Goal: Check status

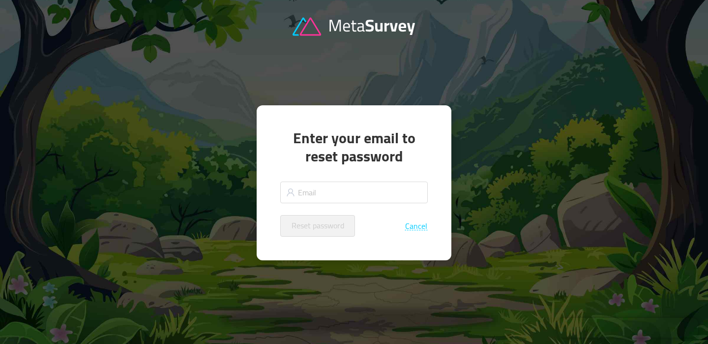
click at [348, 29] on icon at bounding box center [353, 27] width 123 height 22
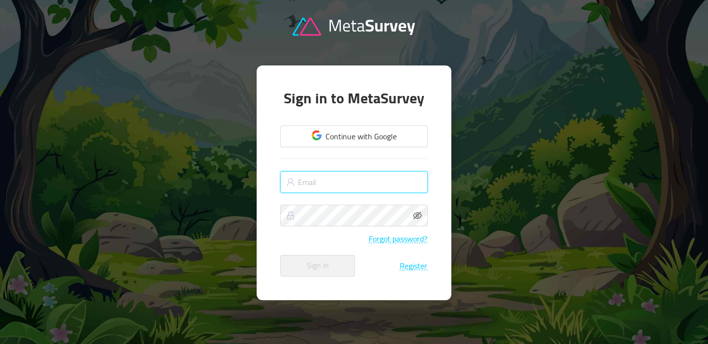
click at [338, 177] on input "text" at bounding box center [353, 182] width 147 height 22
type input "[EMAIL_ADDRESS][DOMAIN_NAME]"
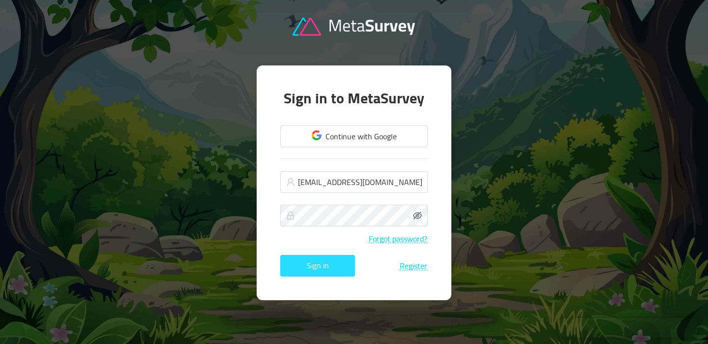
click at [322, 270] on button "Sign in" at bounding box center [317, 266] width 75 height 22
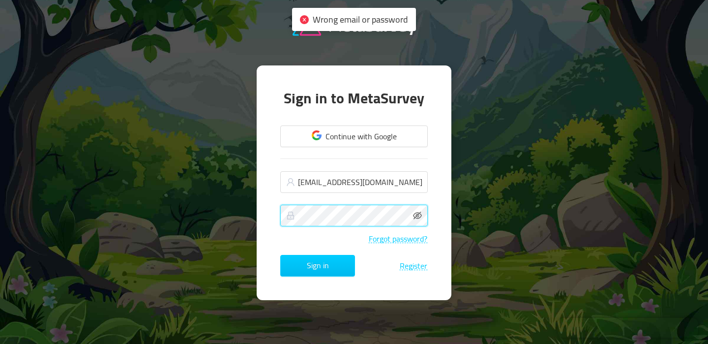
click at [268, 213] on div "Sign in to MetaSurvey Continue with Google [EMAIL_ADDRESS][DOMAIN_NAME] Forgot …" at bounding box center [354, 182] width 195 height 234
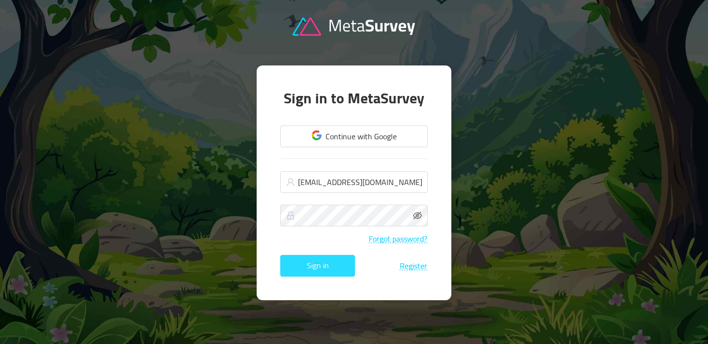
click at [326, 266] on button "Sign in" at bounding box center [317, 266] width 75 height 22
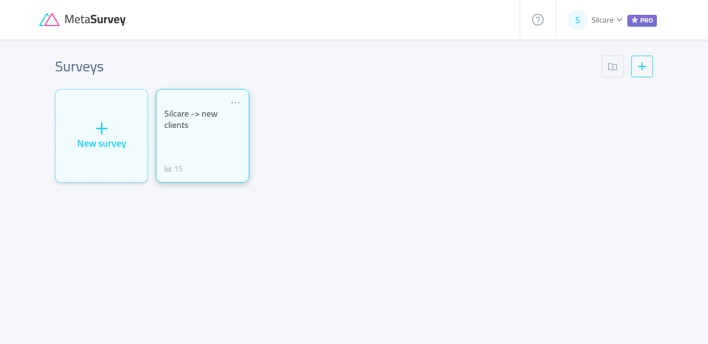
click at [208, 141] on div "Silcare -> new clients 15" at bounding box center [202, 141] width 76 height 66
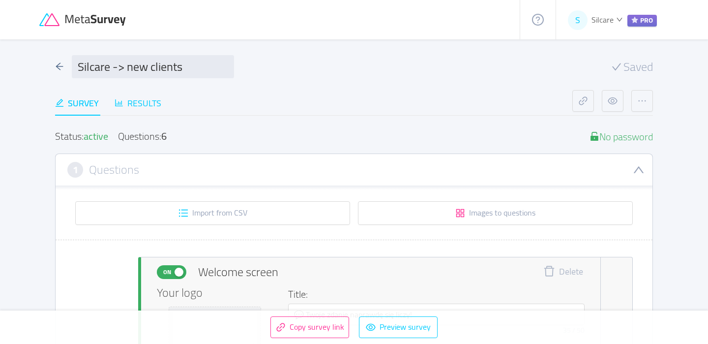
click at [125, 103] on div "Results" at bounding box center [138, 102] width 47 height 13
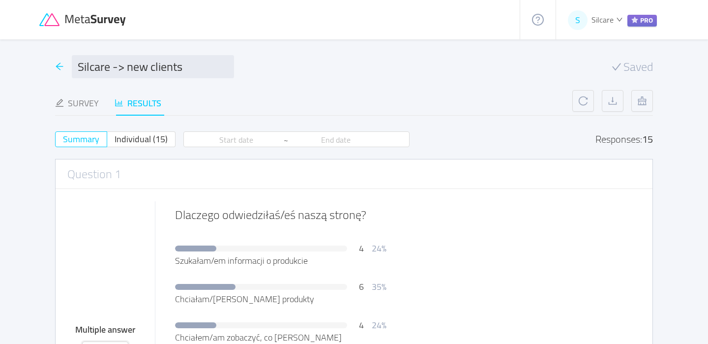
click at [59, 67] on icon "icon: arrow-left" at bounding box center [59, 66] width 9 height 9
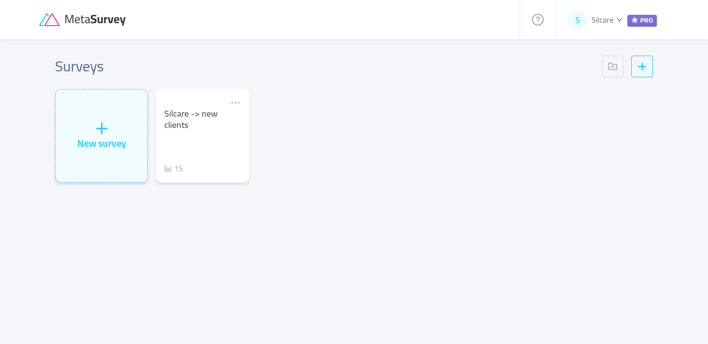
click at [89, 18] on icon at bounding box center [83, 19] width 88 height 13
